Goal: Check status: Check status

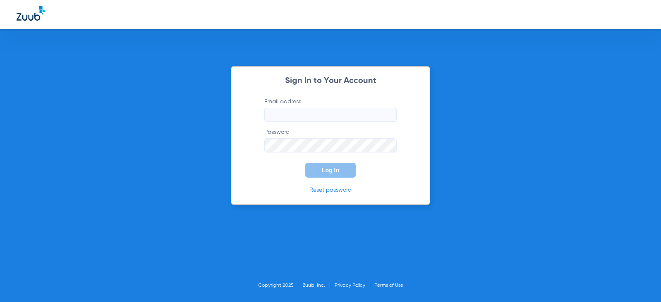
click at [310, 114] on input "Email address" at bounding box center [330, 115] width 132 height 14
click at [298, 114] on input "Email address Required" at bounding box center [330, 115] width 132 height 14
type input "[EMAIL_ADDRESS][DOMAIN_NAME]"
click at [305, 163] on button "Log In" at bounding box center [330, 170] width 50 height 15
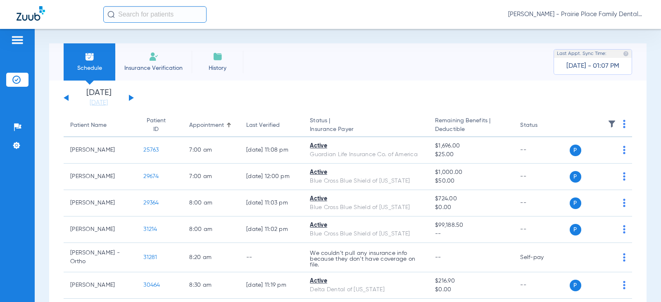
click at [129, 97] on button at bounding box center [131, 98] width 5 height 6
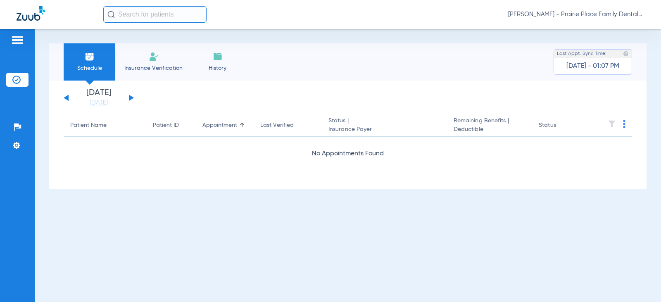
click at [129, 97] on button at bounding box center [131, 98] width 5 height 6
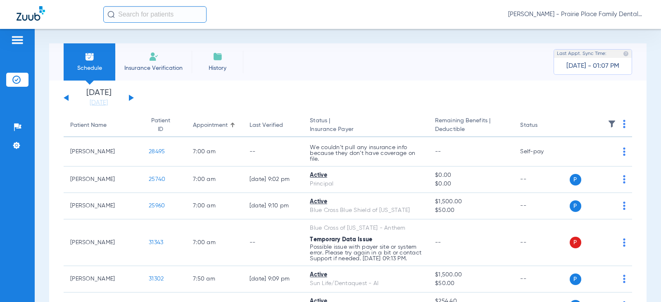
click at [129, 97] on button at bounding box center [131, 98] width 5 height 6
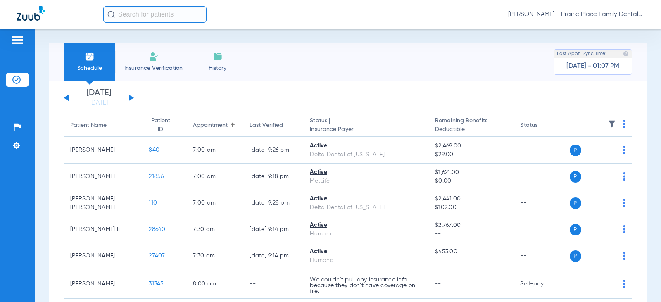
click at [129, 97] on button at bounding box center [131, 98] width 5 height 6
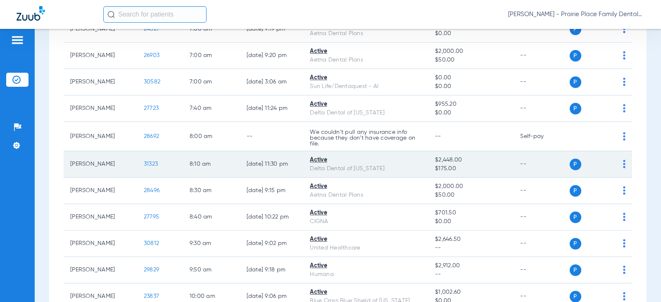
scroll to position [165, 0]
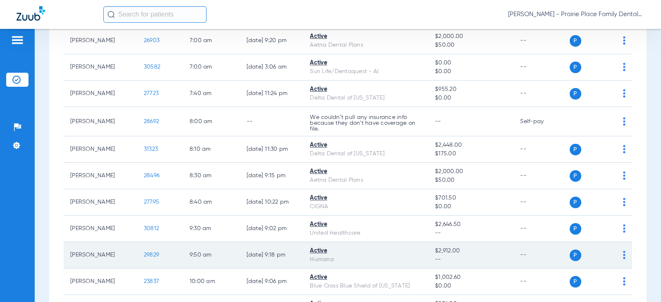
click at [147, 255] on span "29829" at bounding box center [151, 255] width 15 height 6
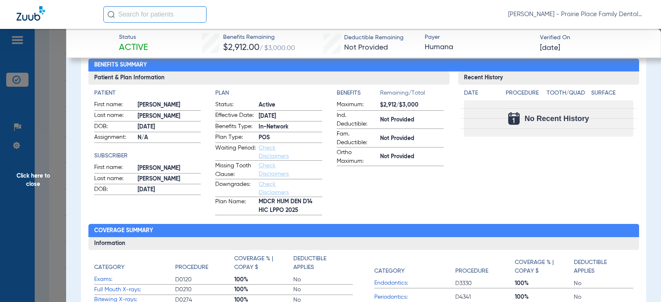
scroll to position [0, 0]
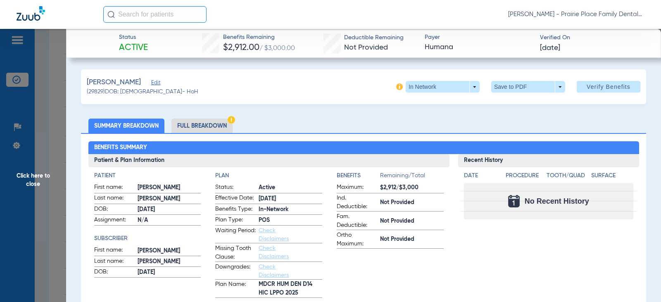
click at [196, 126] on li "Full Breakdown" at bounding box center [202, 126] width 61 height 14
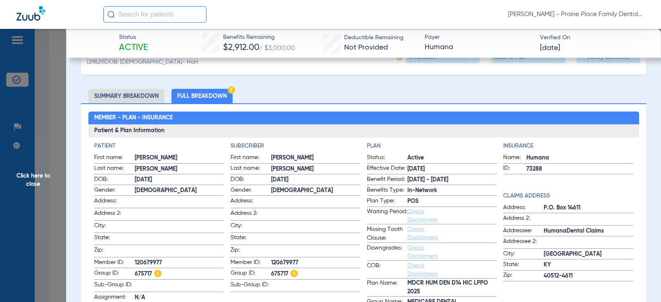
scroll to position [41, 0]
